Goal: Task Accomplishment & Management: Use online tool/utility

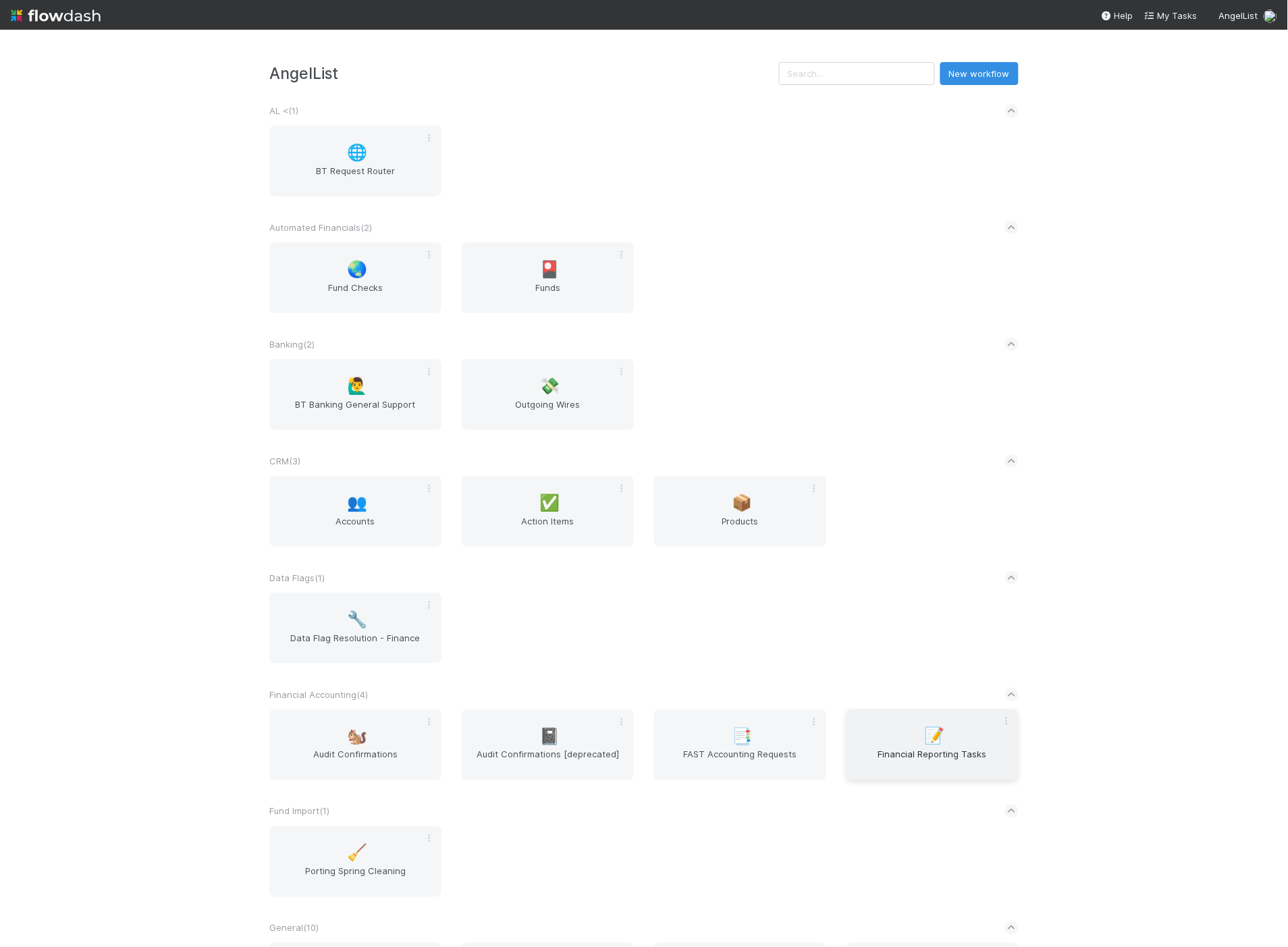
click at [886, 764] on span "Financial Reporting Tasks" at bounding box center [932, 761] width 161 height 27
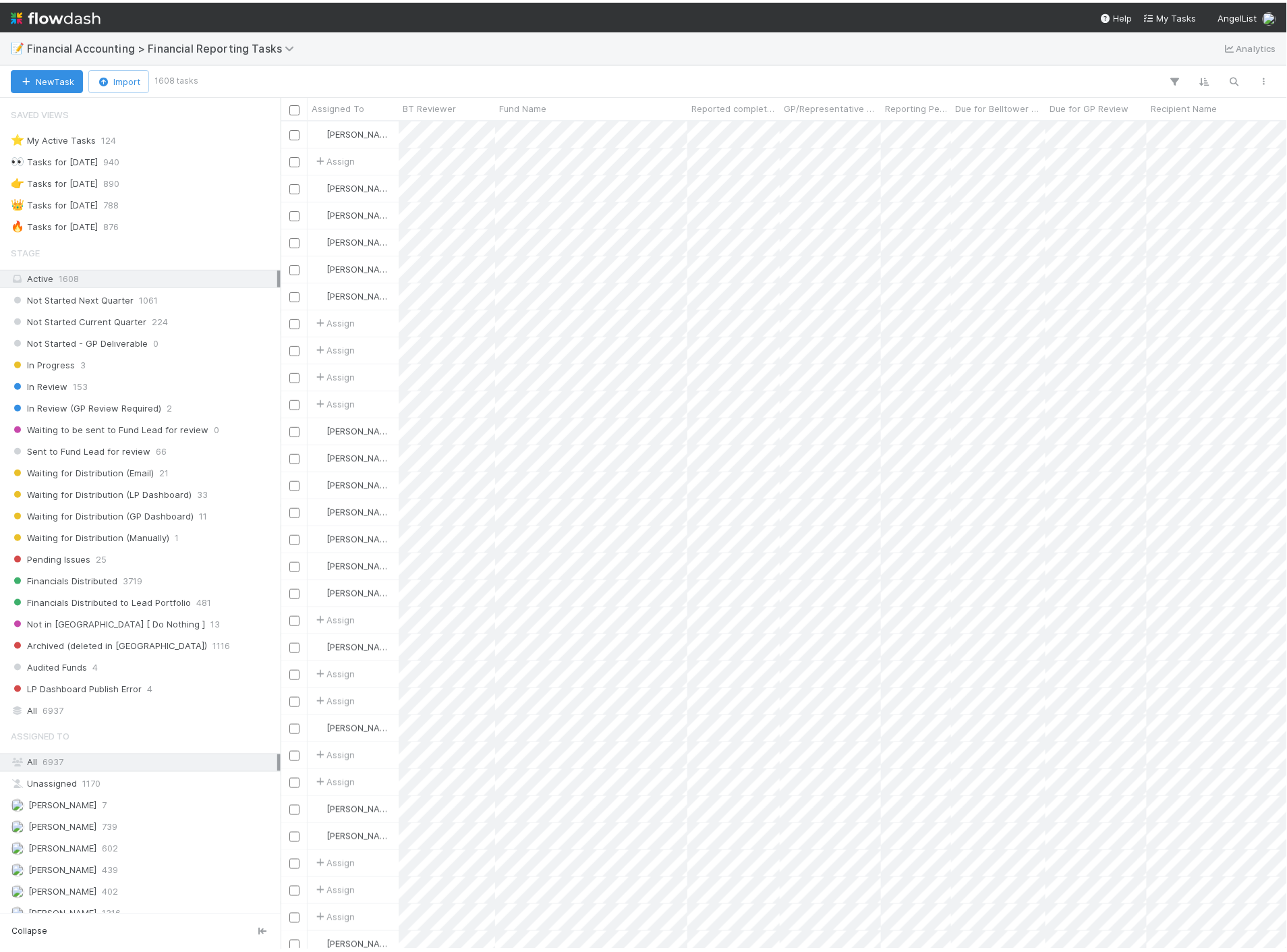
scroll to position [822, 995]
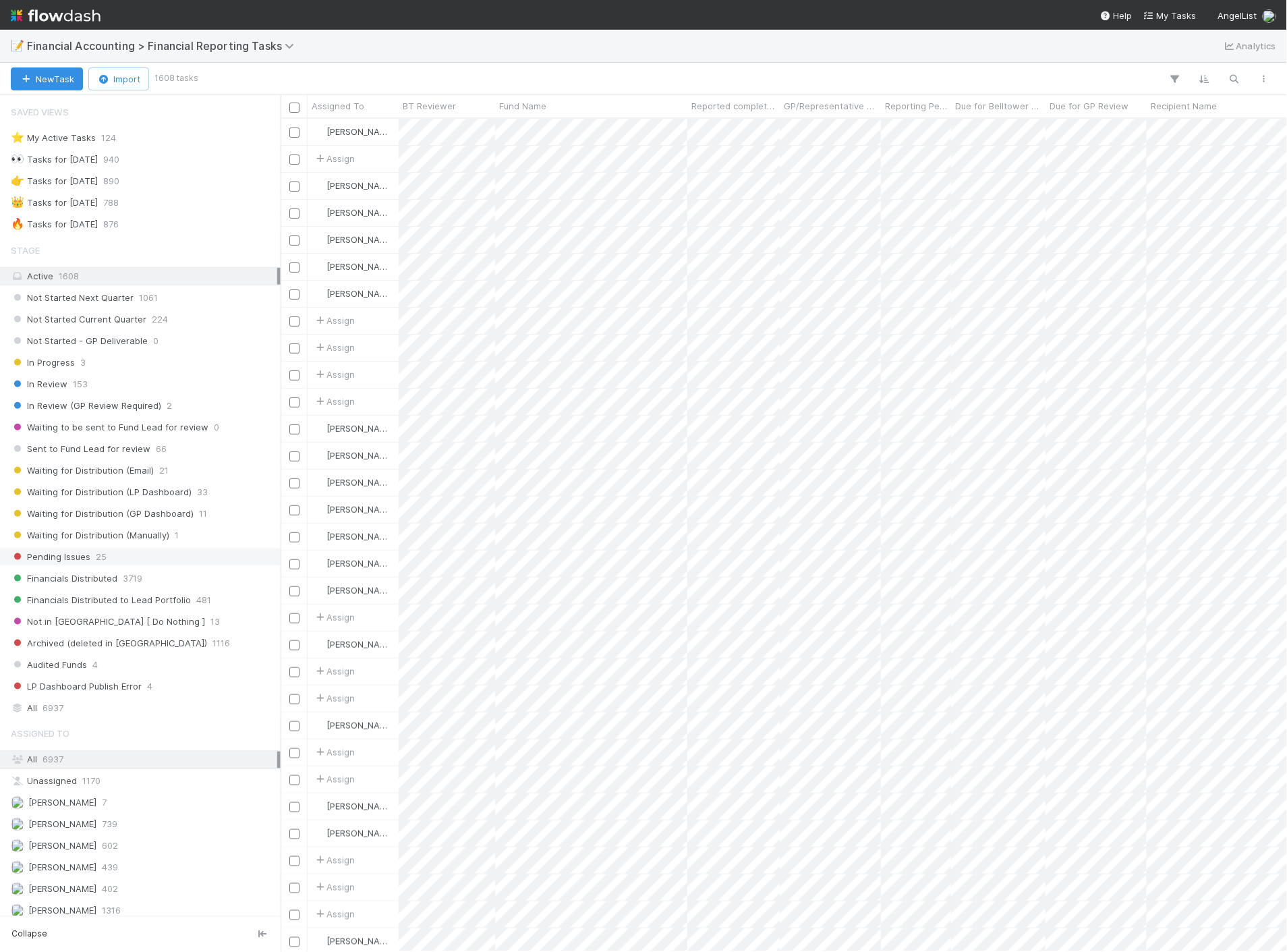
click at [152, 560] on div "Pending Issues 25" at bounding box center [144, 557] width 266 height 17
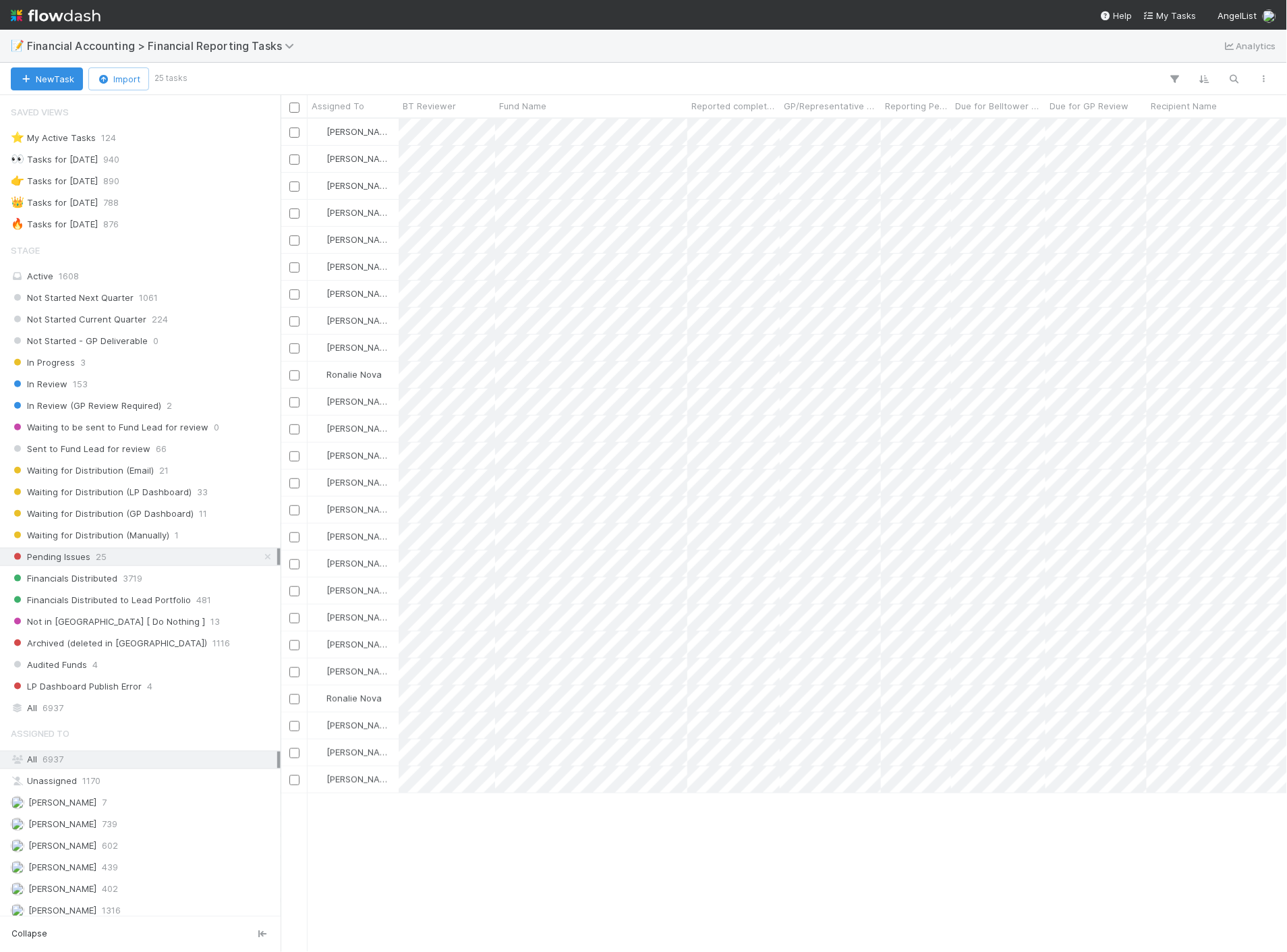
scroll to position [822, 995]
click at [752, 104] on span "Reported completed by" at bounding box center [734, 106] width 85 height 14
click at [747, 130] on div "Sort A → Z" at bounding box center [768, 132] width 154 height 20
click at [80, 383] on span "153" at bounding box center [81, 384] width 15 height 17
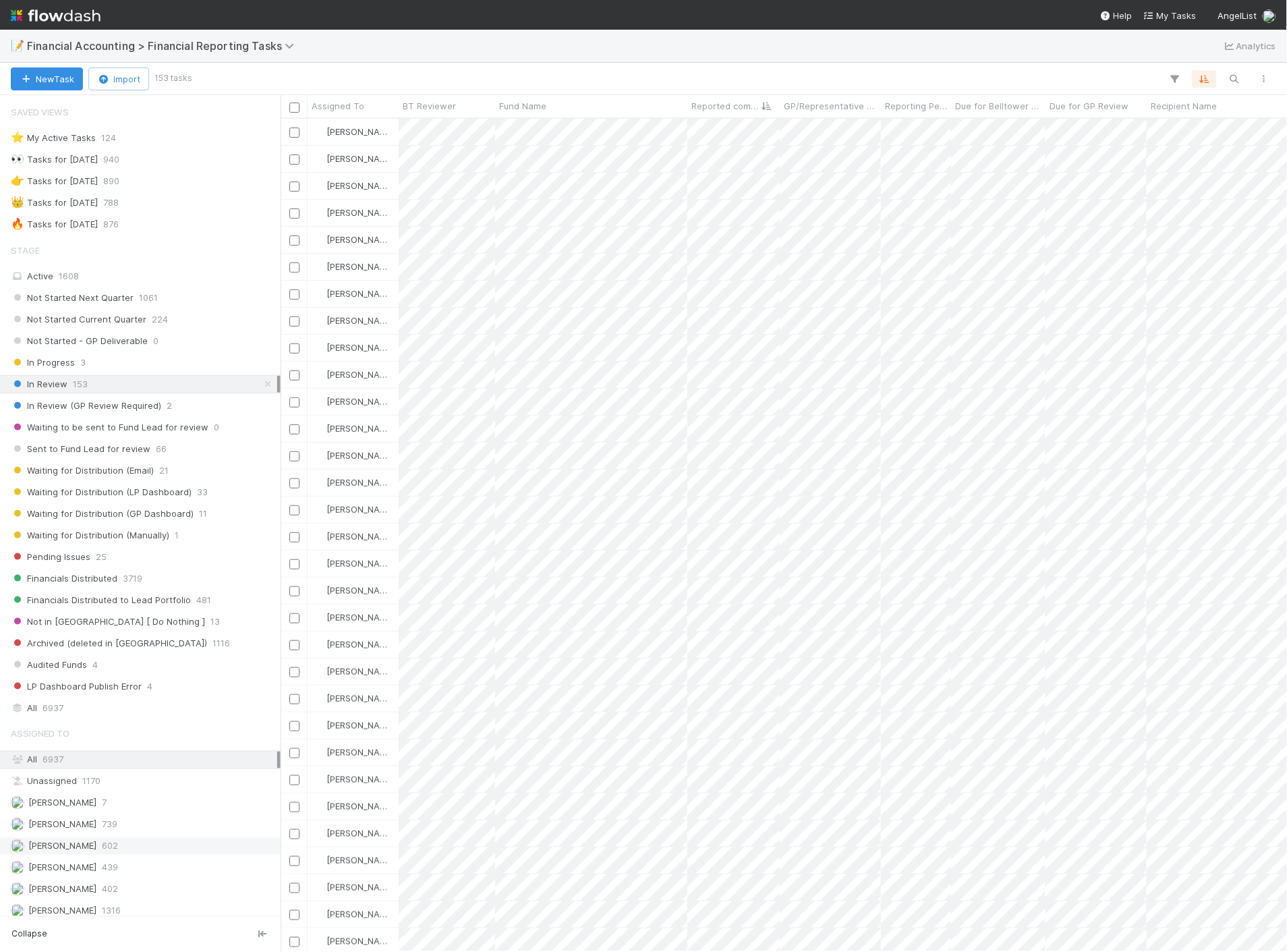
scroll to position [822, 995]
click at [78, 848] on div "[PERSON_NAME] 602" at bounding box center [144, 846] width 266 height 17
click at [230, 473] on div "Waiting for Distribution (Email) 21" at bounding box center [144, 470] width 266 height 17
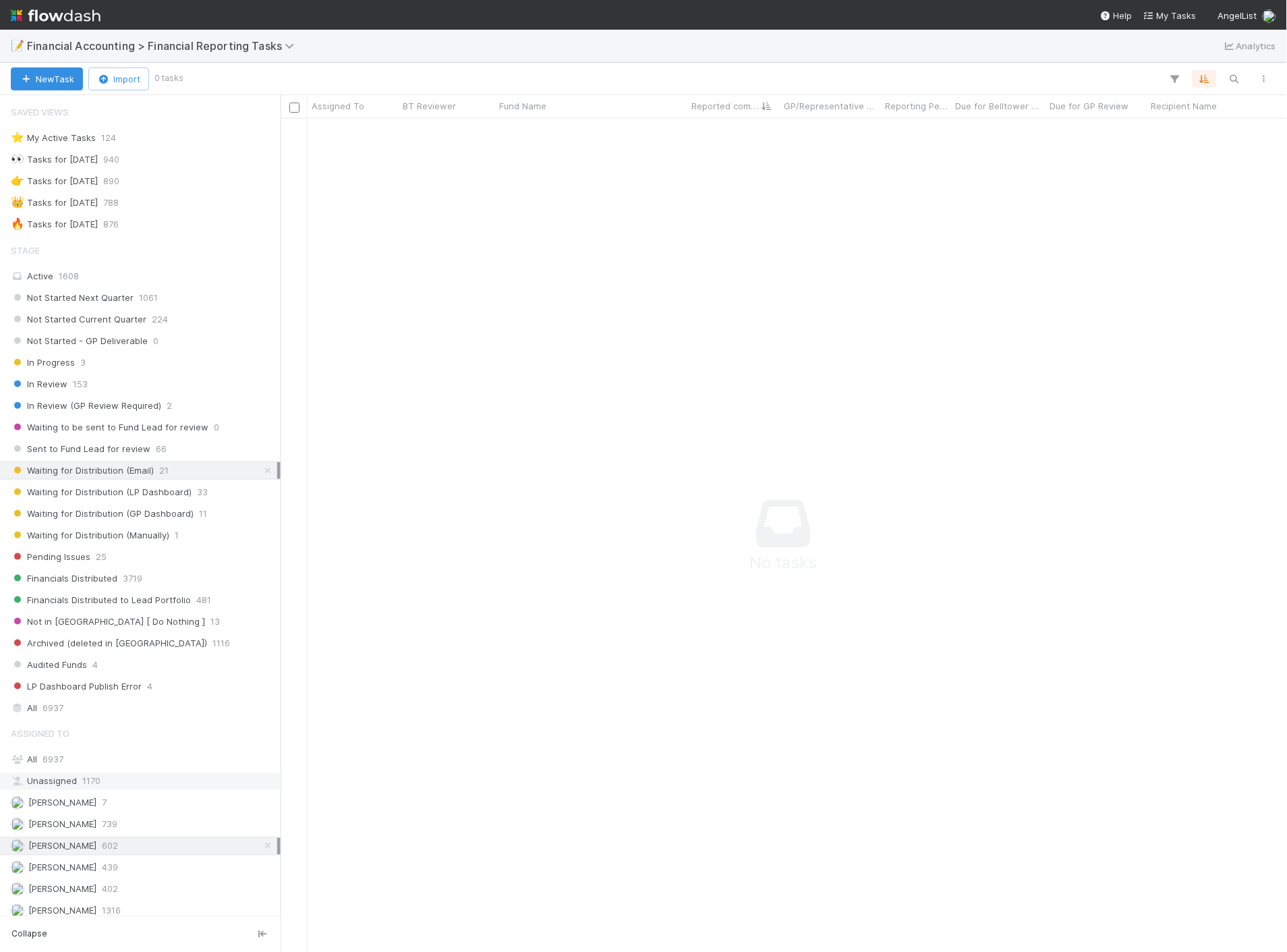
scroll to position [811, 983]
click at [73, 764] on div "All 6937" at bounding box center [144, 760] width 266 height 17
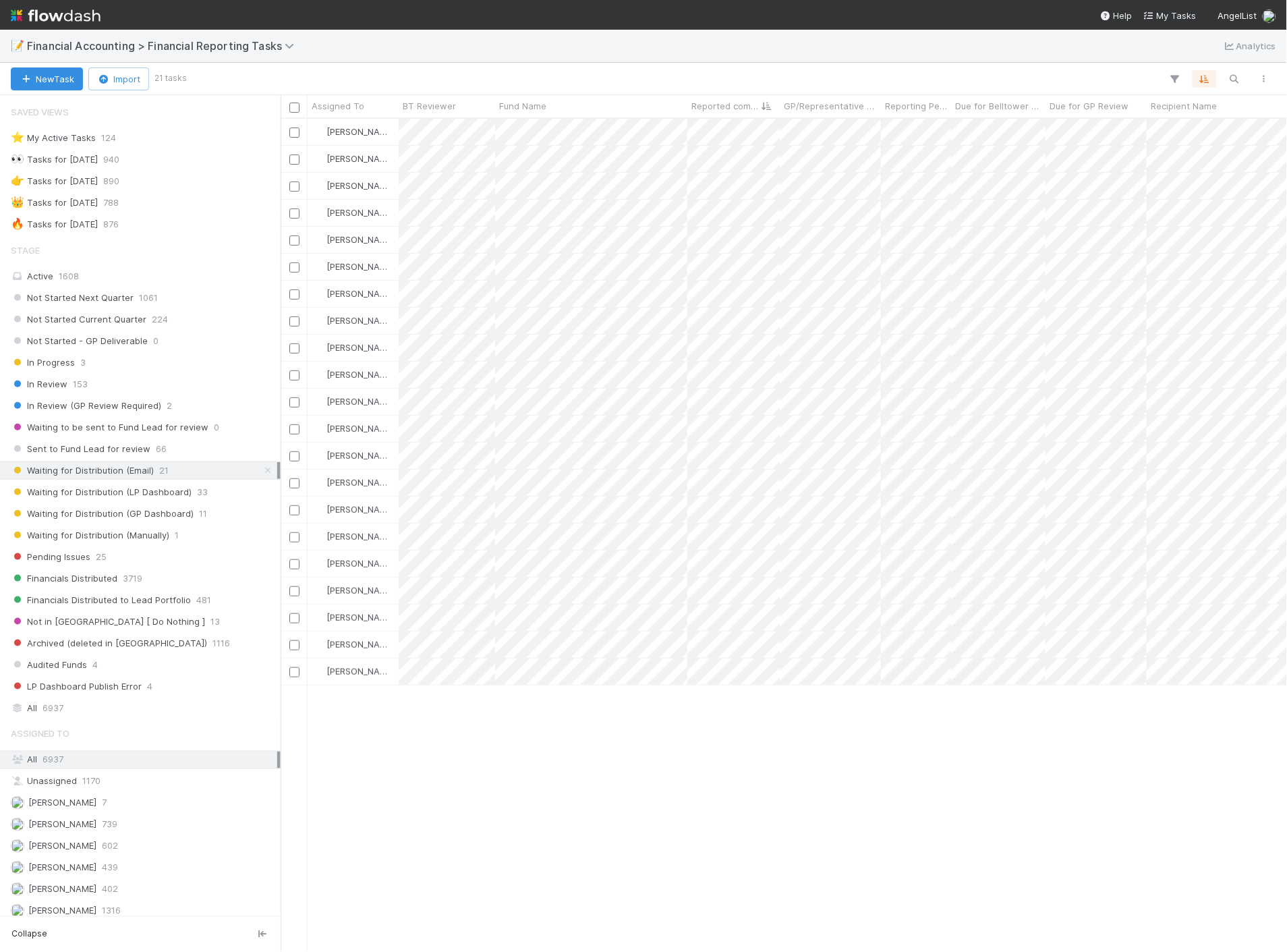
scroll to position [822, 995]
click at [102, 560] on span "25" at bounding box center [101, 557] width 11 height 17
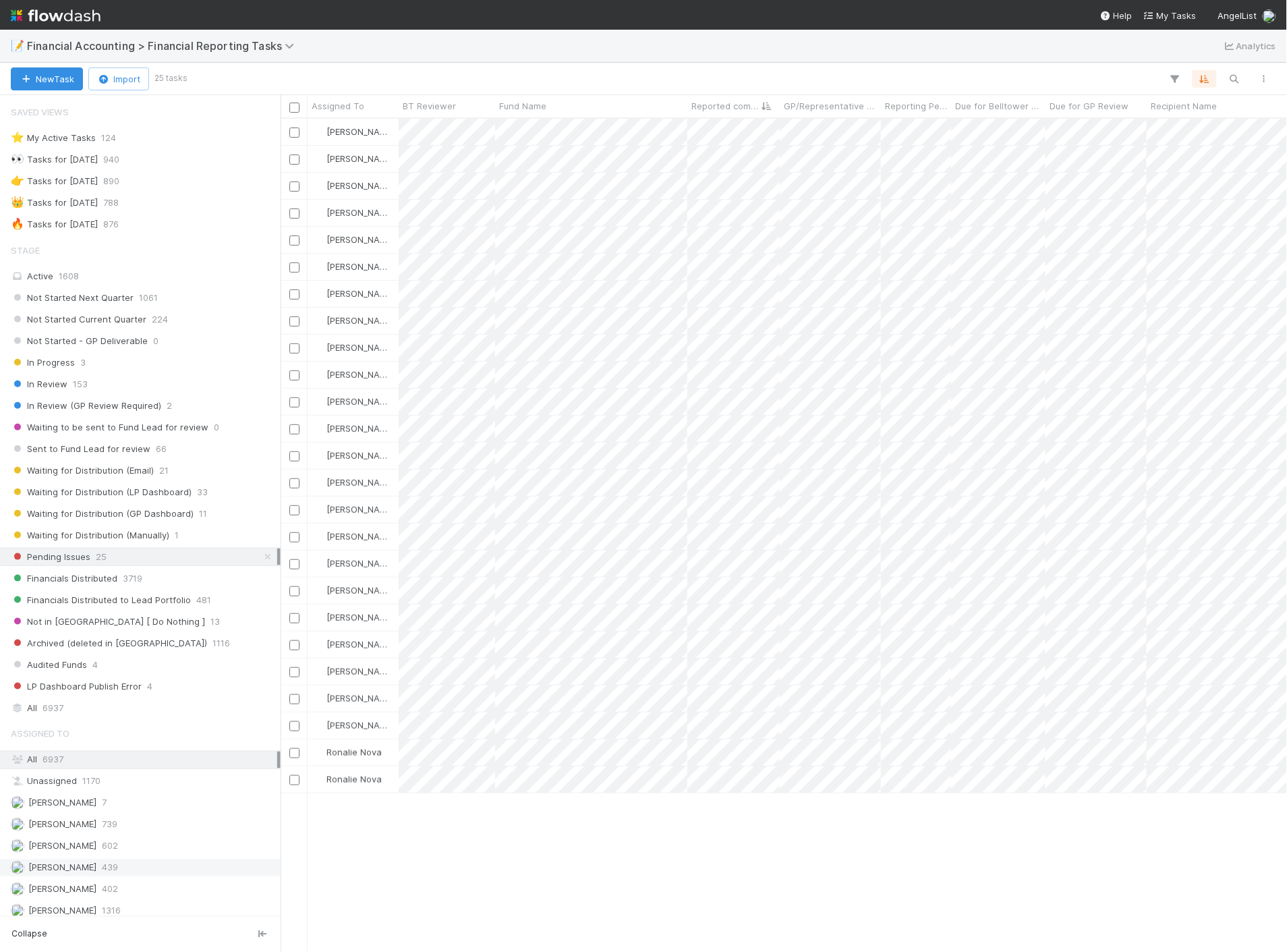
scroll to position [822, 995]
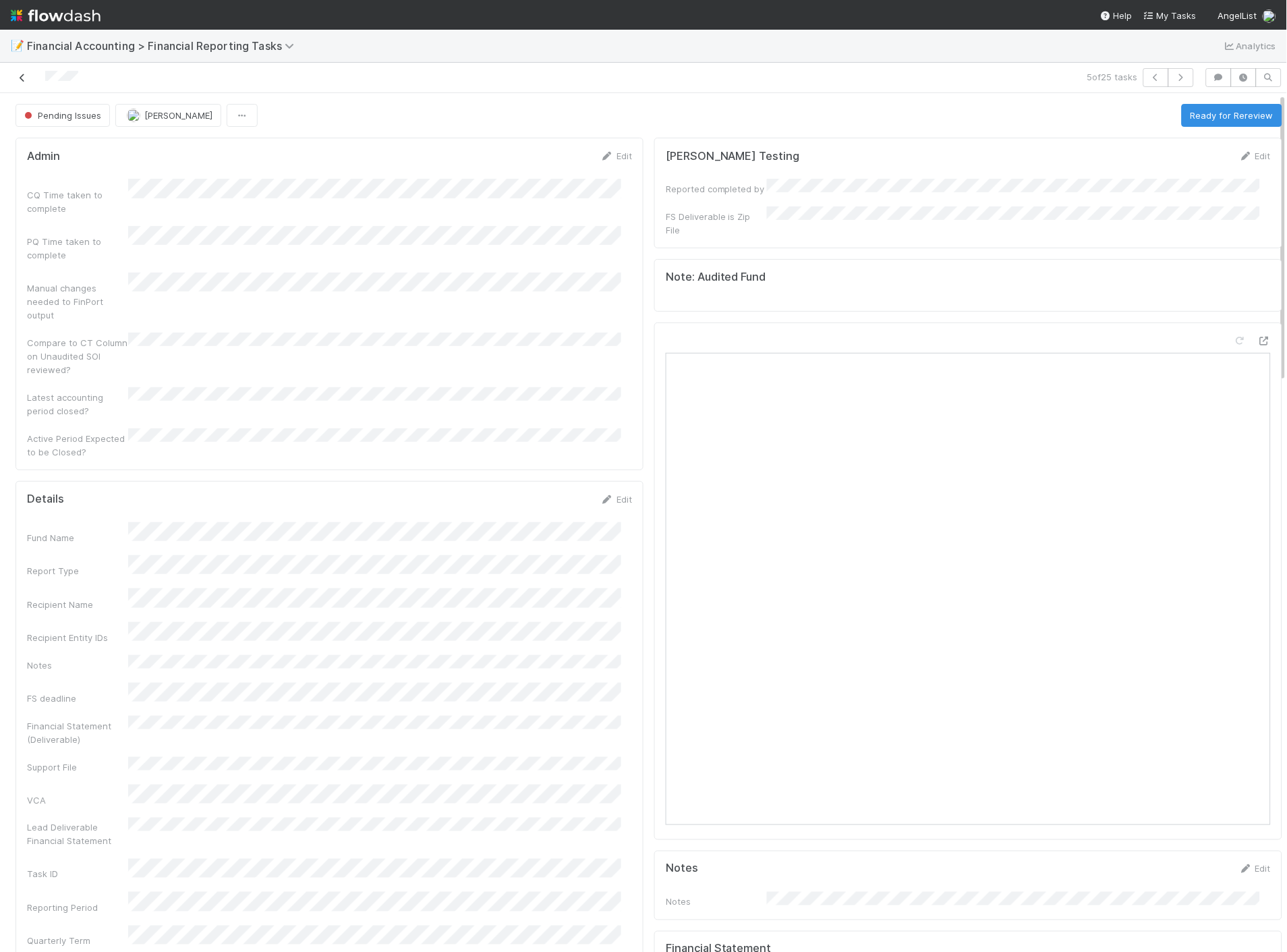
click at [19, 74] on icon at bounding box center [23, 78] width 14 height 9
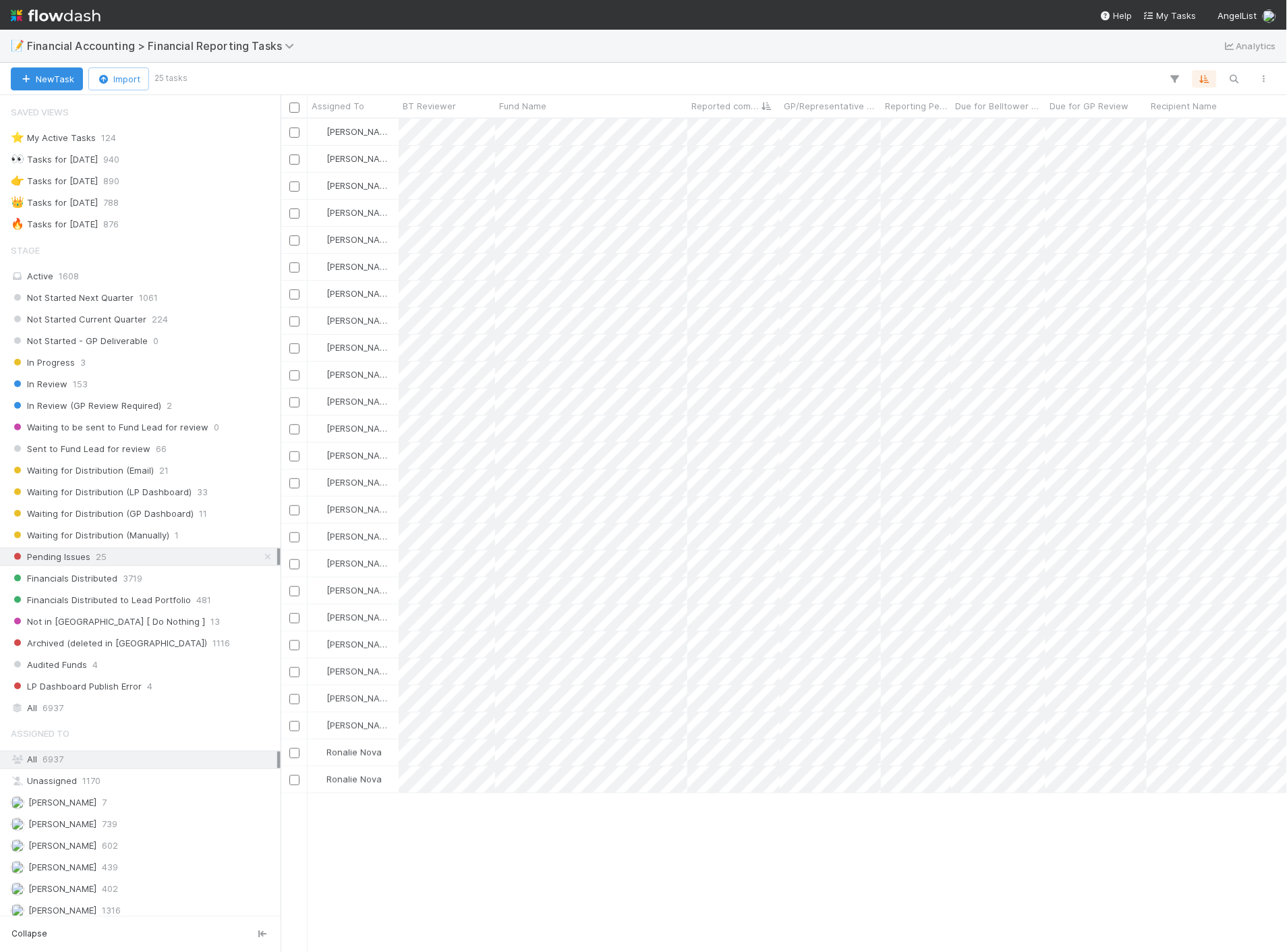
scroll to position [822, 995]
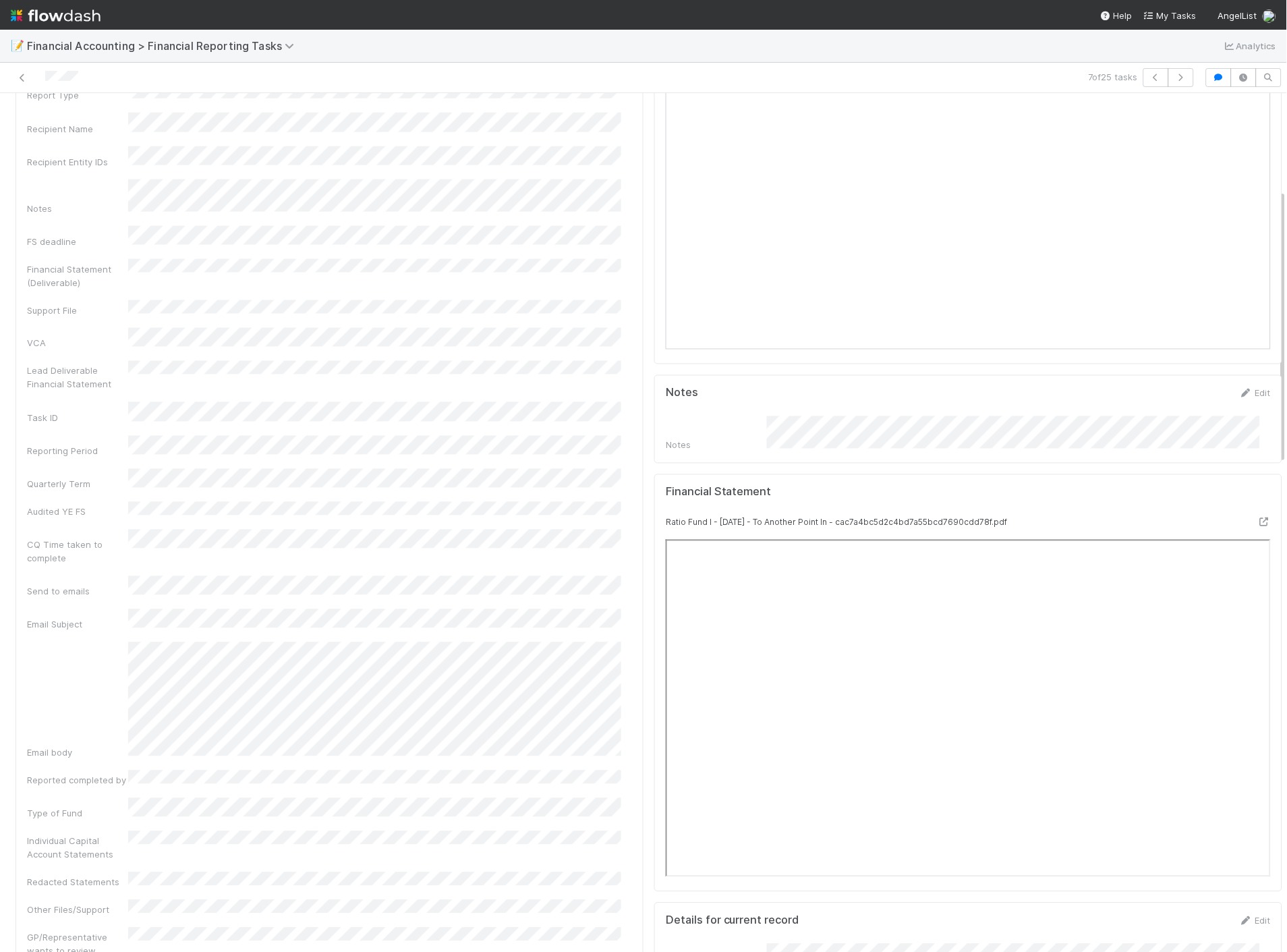
scroll to position [300, 0]
